Goal: Navigation & Orientation: Go to known website

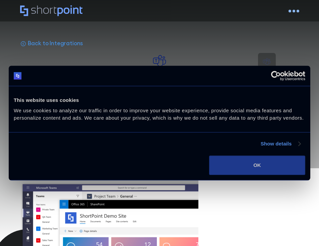
click at [250, 163] on button "OK" at bounding box center [257, 164] width 96 height 19
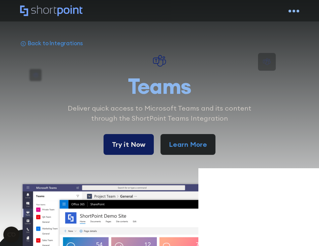
click at [128, 141] on link "Try it Now" at bounding box center [128, 144] width 50 height 21
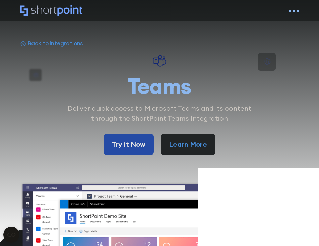
click at [296, 14] on div "open menu" at bounding box center [293, 11] width 11 height 11
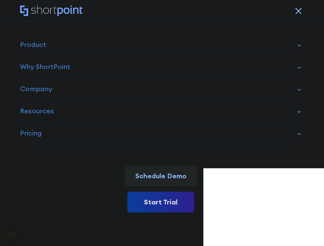
click at [301, 12] on div "open menu" at bounding box center [302, 11] width 4 height 4
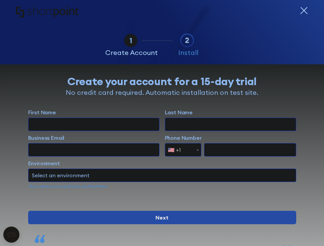
click at [302, 13] on icon "form" at bounding box center [304, 11] width 8 height 8
